Goal: Transaction & Acquisition: Purchase product/service

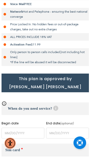
scroll to position [161, 2]
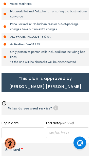
click at [22, 128] on input "name" at bounding box center [23, 133] width 43 height 11
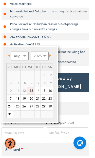
click at [38, 98] on link "21" at bounding box center [37, 99] width 6 height 8
type input "[DATE]"
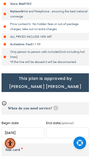
click at [77, 128] on input "name" at bounding box center [67, 133] width 43 height 11
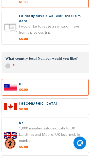
scroll to position [345, 2]
click at [11, 122] on label at bounding box center [45, 135] width 87 height 35
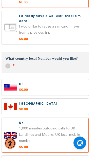
click at [36, 128] on label at bounding box center [45, 135] width 87 height 35
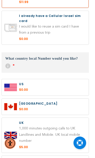
click at [26, 127] on label at bounding box center [45, 135] width 87 height 35
radio input "true"
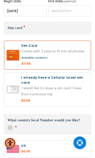
scroll to position [282, 0]
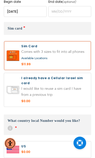
click at [58, 50] on label at bounding box center [47, 55] width 87 height 29
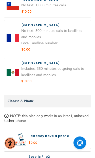
scroll to position [608, 0]
